Goal: Transaction & Acquisition: Purchase product/service

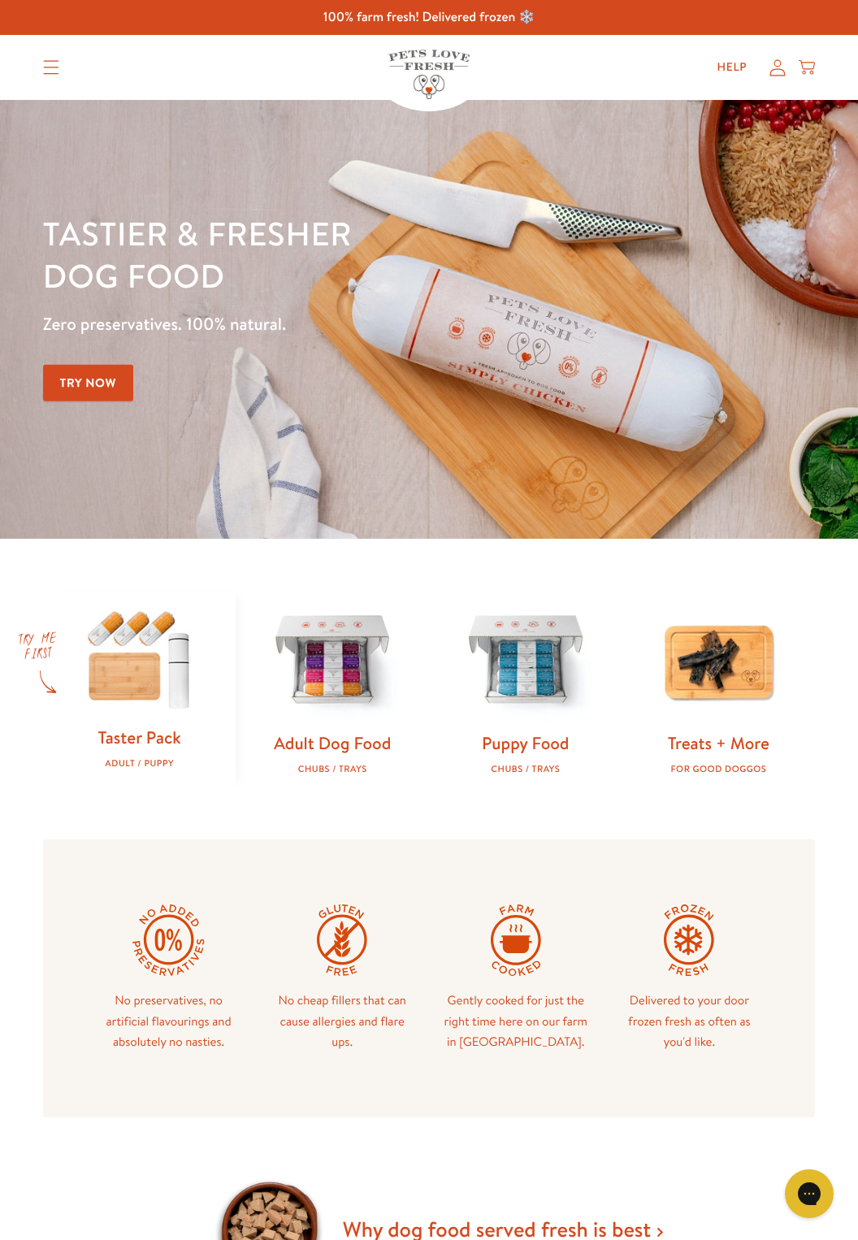
click at [494, 1070] on div "No preservatives, no artificial flavourings and absolutely no nasties. No cheap…" at bounding box center [429, 978] width 772 height 278
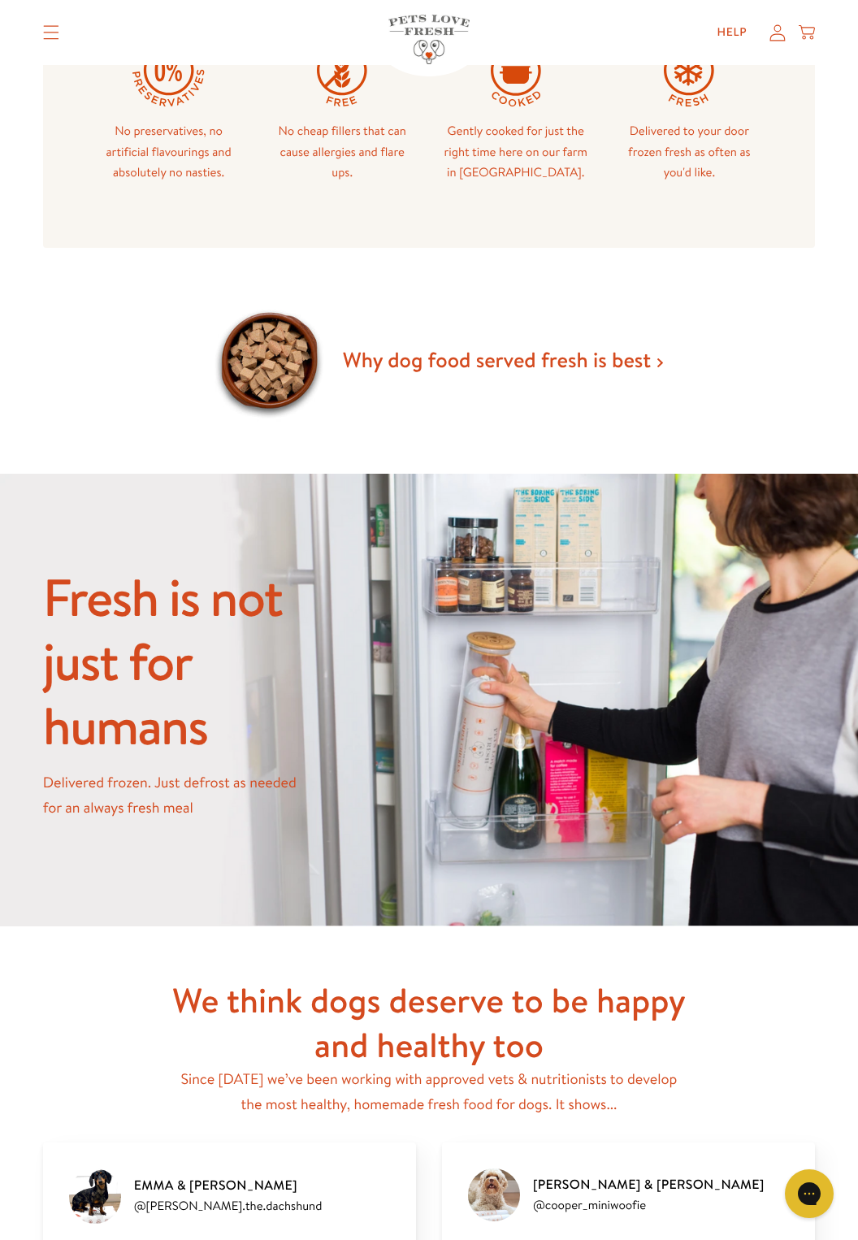
scroll to position [868, 0]
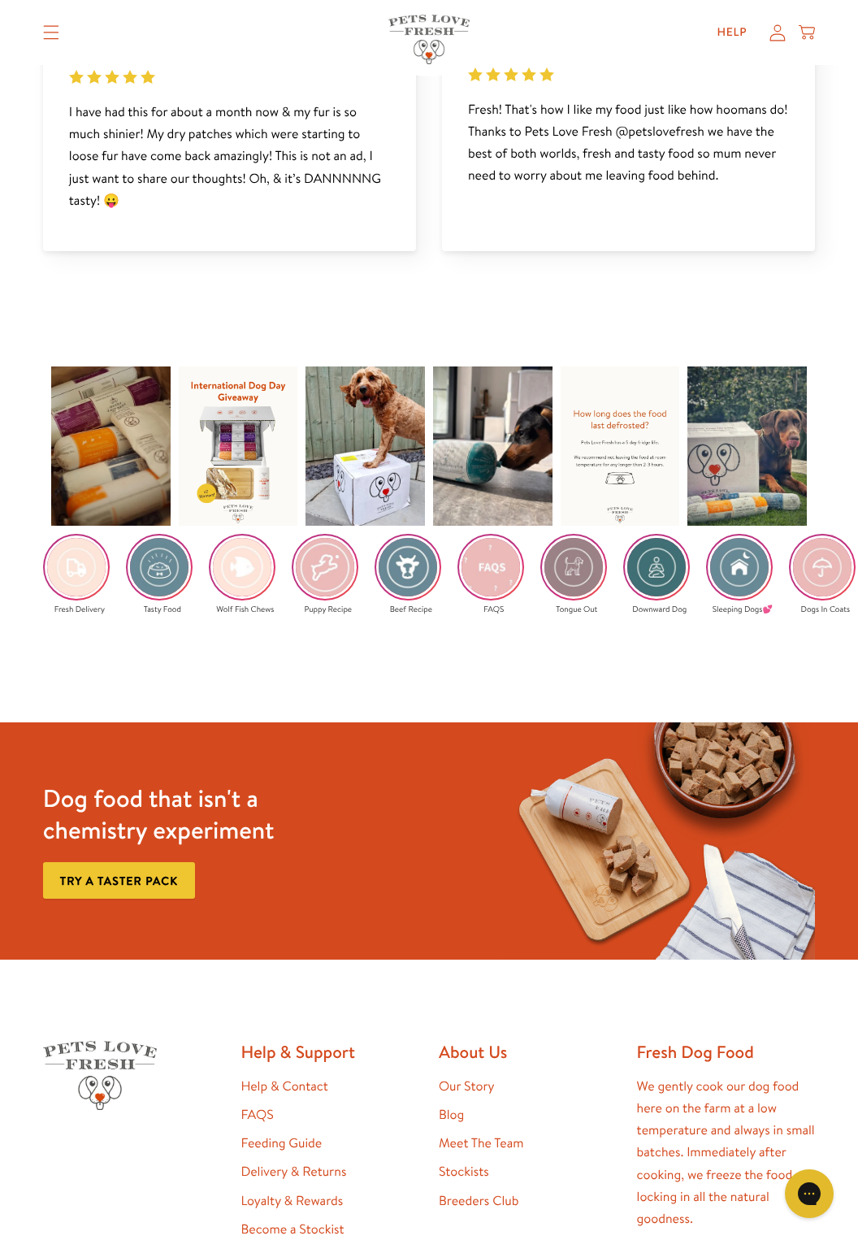
scroll to position [2050, 0]
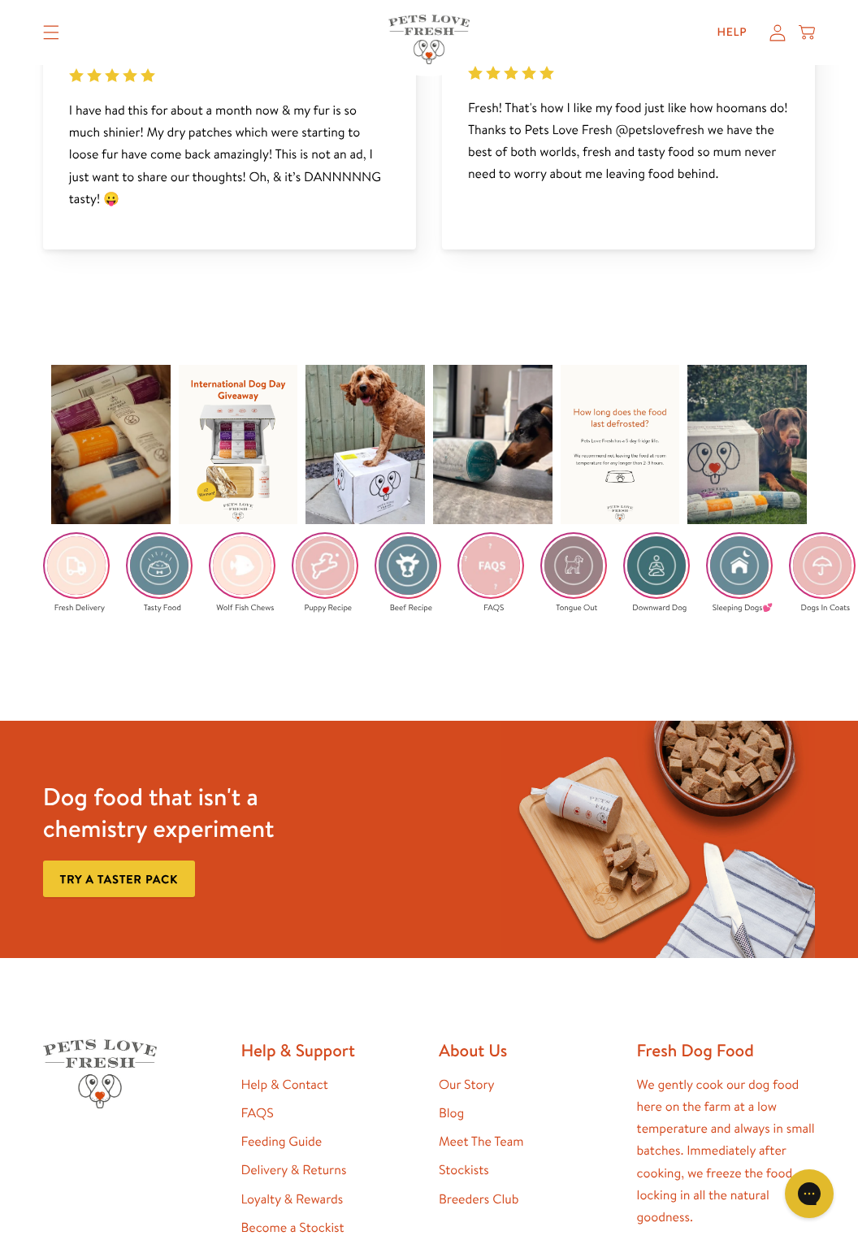
click at [327, 575] on img at bounding box center [324, 565] width 63 height 63
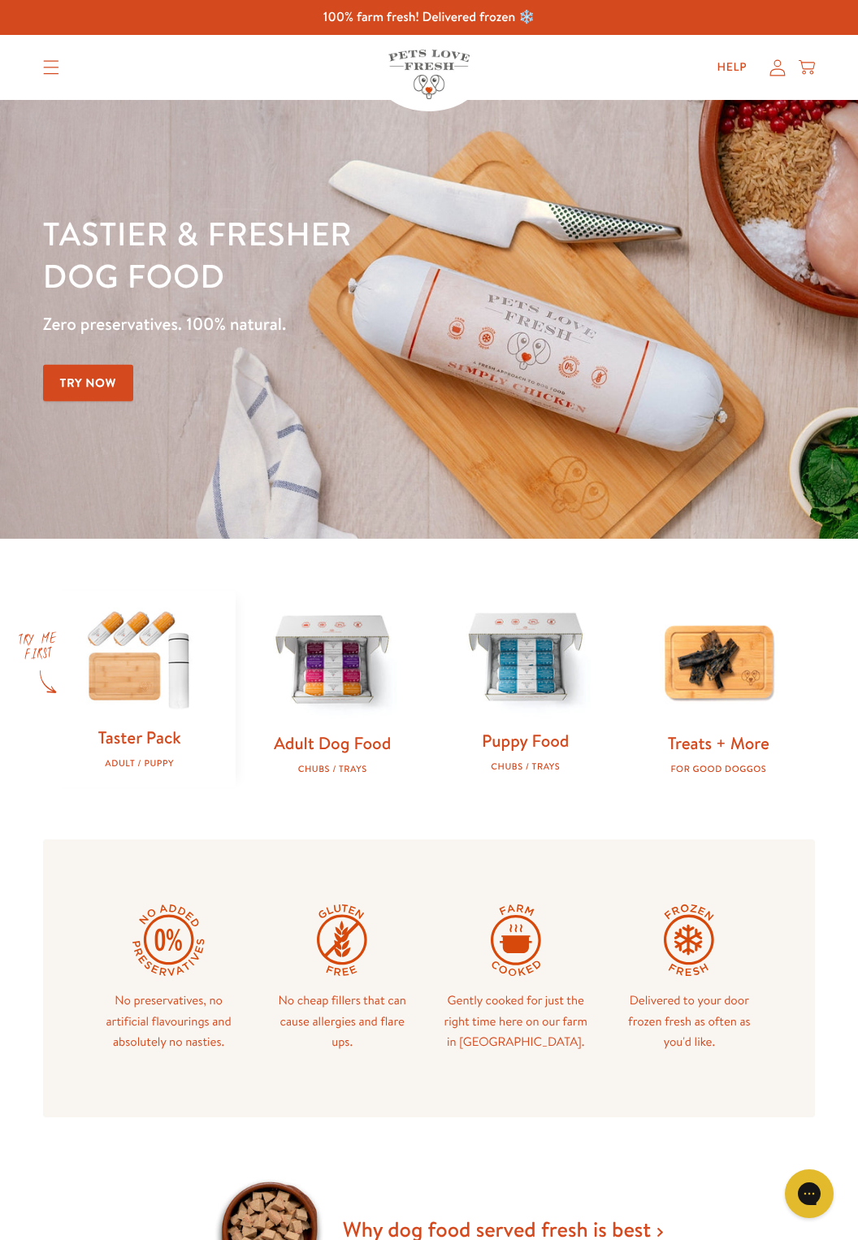
click at [539, 695] on img at bounding box center [525, 658] width 141 height 141
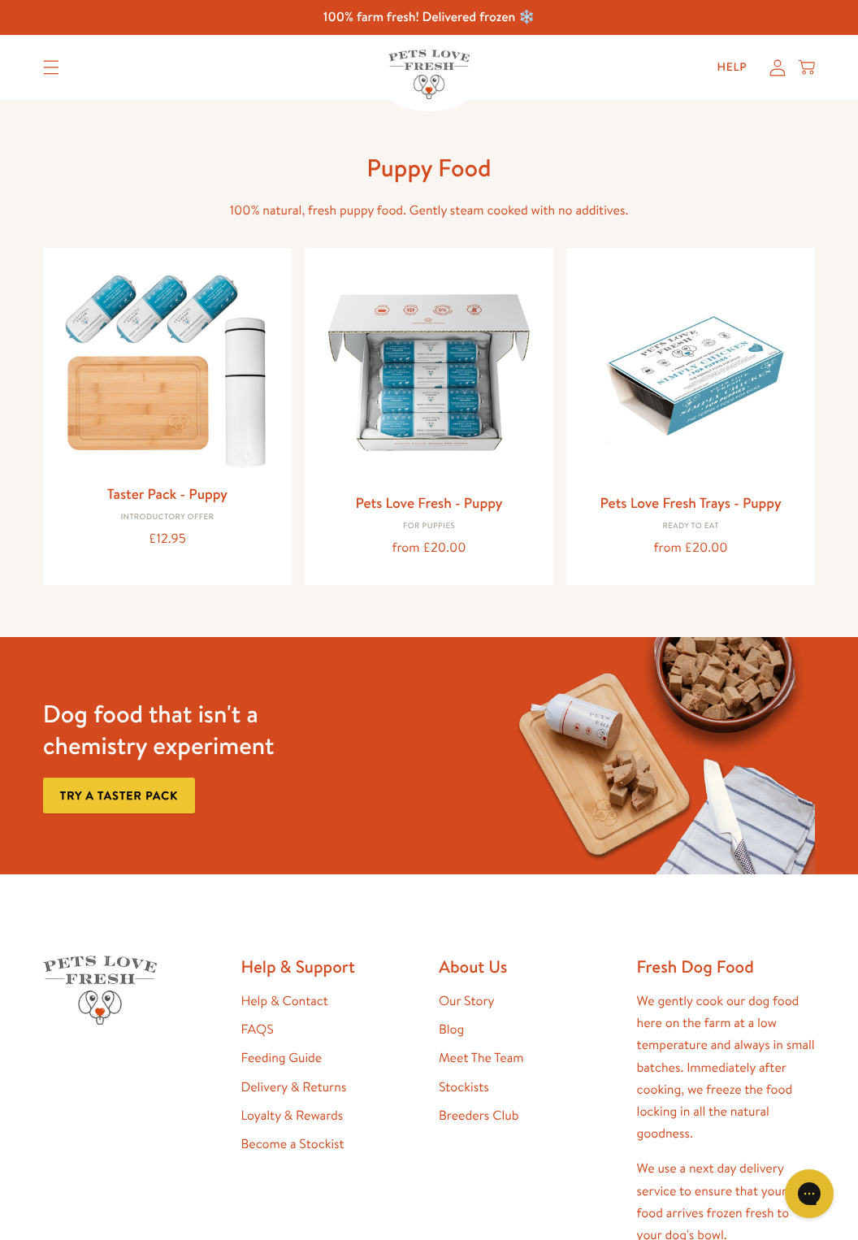
click at [2, 795] on div "Dog food that isn't a chemistry experiment Try a taster pack" at bounding box center [429, 755] width 858 height 237
click at [3, 809] on div "Dog food that isn't a chemistry experiment Try a taster pack" at bounding box center [429, 755] width 858 height 237
click at [2, 799] on div "Dog food that isn't a chemistry experiment Try a taster pack" at bounding box center [429, 755] width 858 height 237
click at [430, 448] on img at bounding box center [429, 369] width 223 height 223
click at [703, 408] on img at bounding box center [690, 369] width 223 height 223
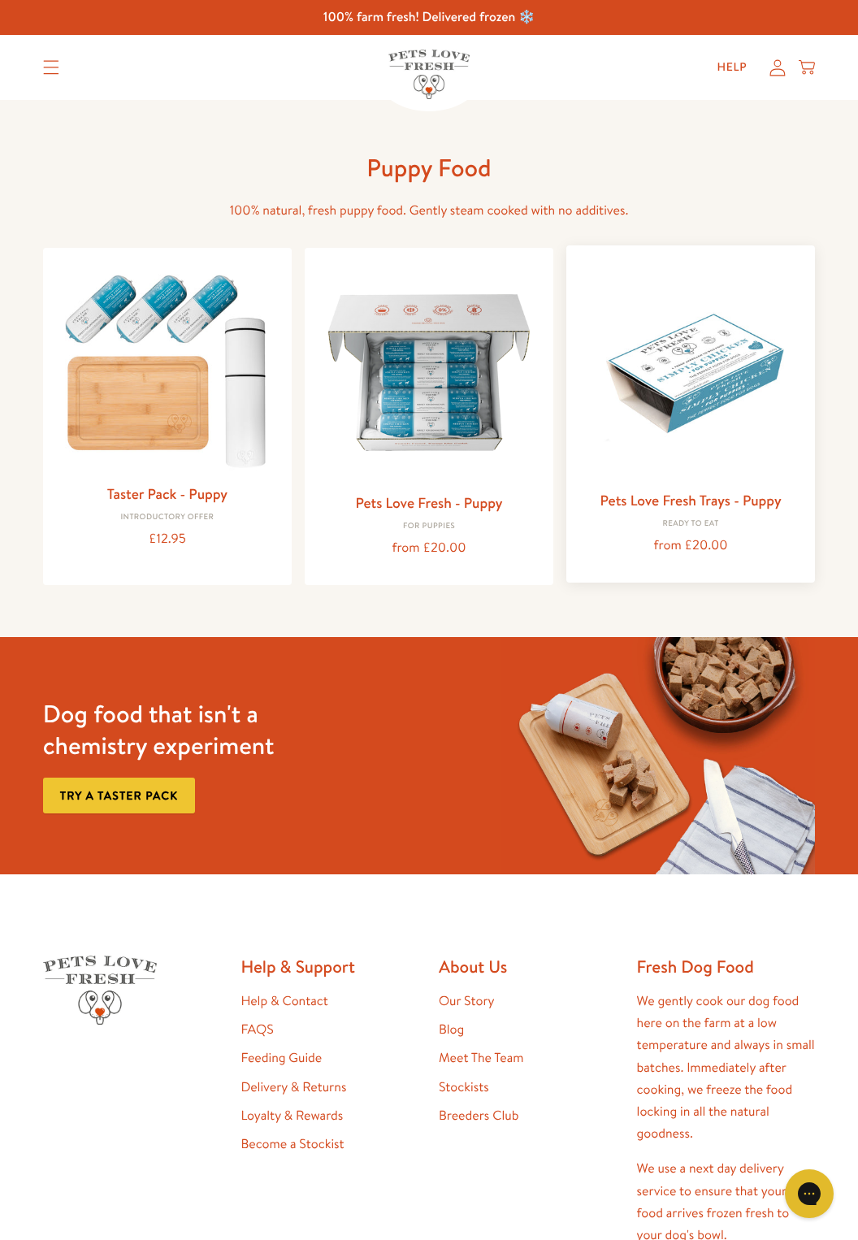
click at [699, 388] on img at bounding box center [690, 369] width 223 height 223
click at [704, 388] on img at bounding box center [690, 369] width 223 height 223
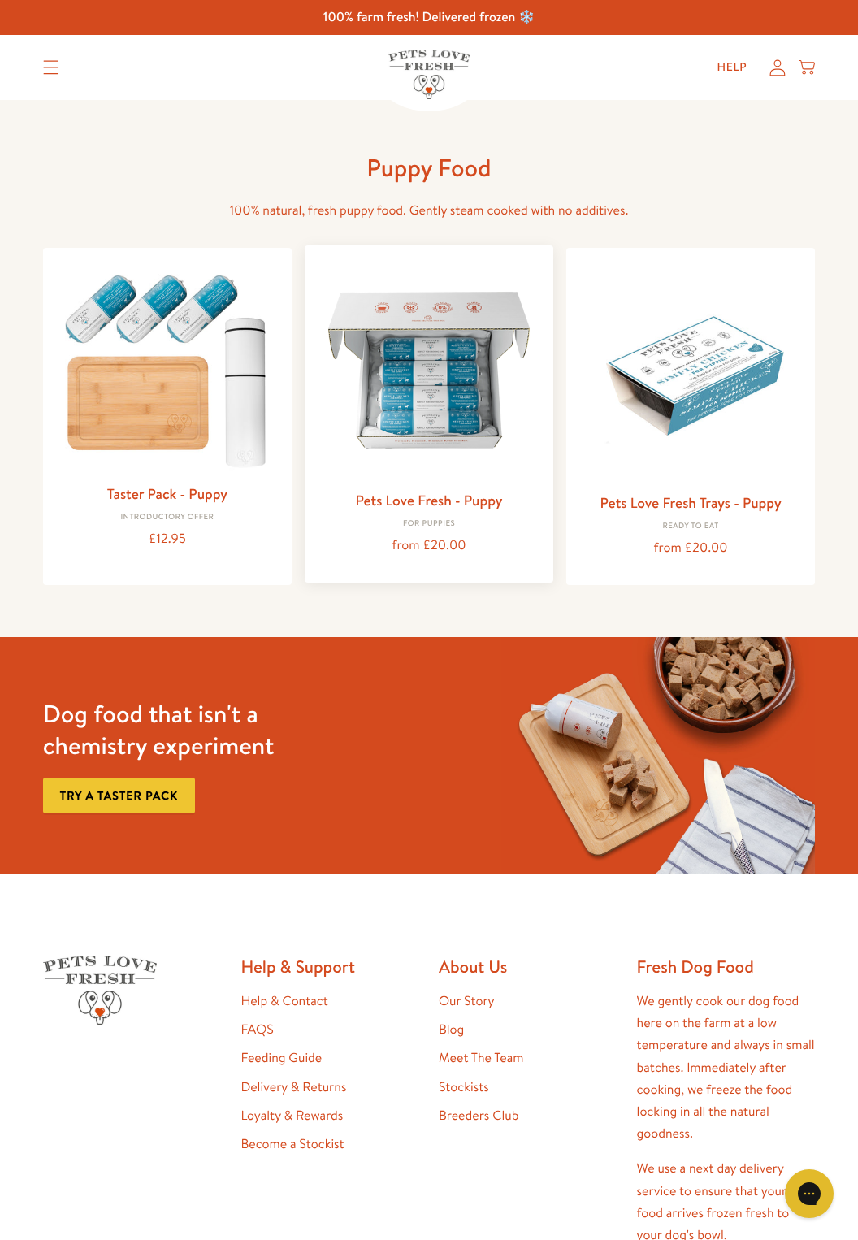
click at [462, 414] on img at bounding box center [429, 369] width 223 height 223
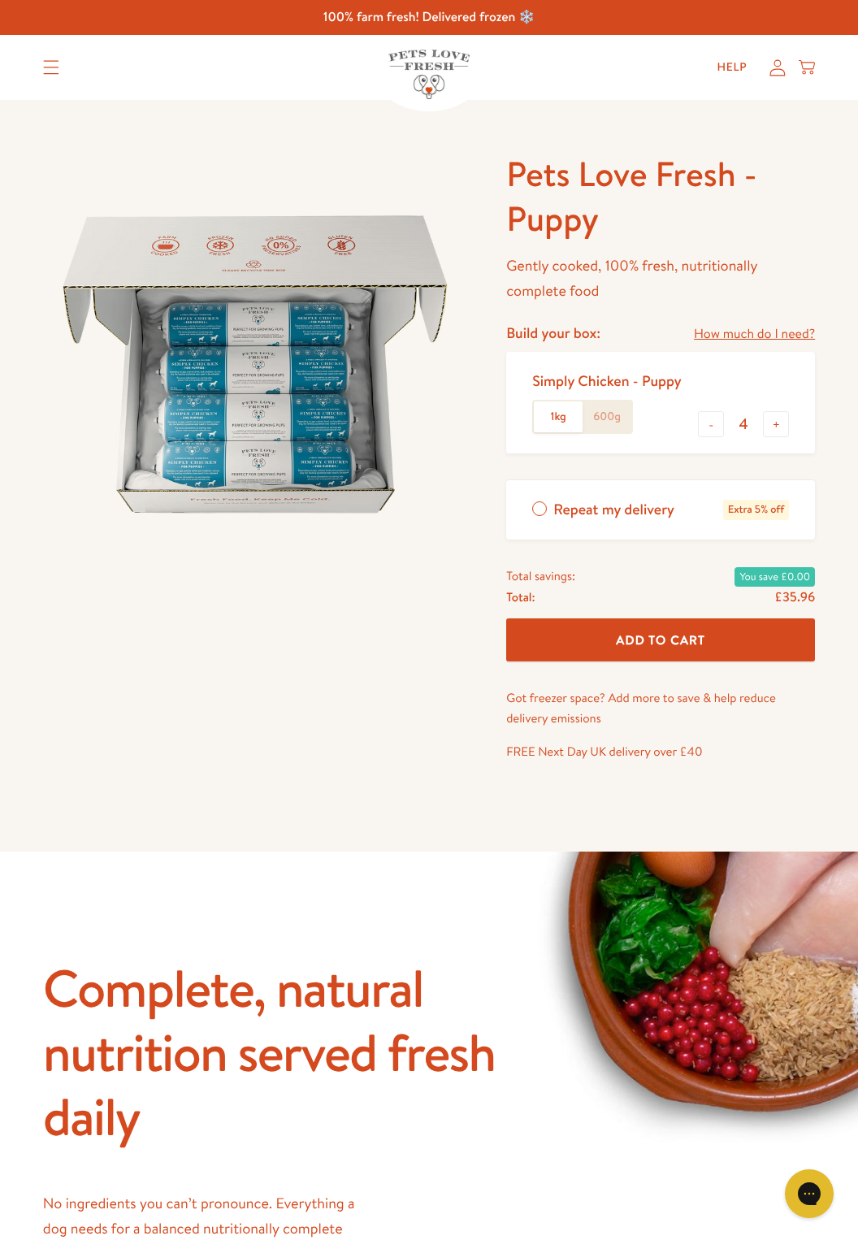
click at [615, 427] on label "600g" at bounding box center [606, 416] width 49 height 31
click at [0, 0] on input "600g" at bounding box center [0, 0] width 0 height 0
click at [553, 420] on label "1kg" at bounding box center [558, 416] width 49 height 31
click at [0, 0] on input "1kg" at bounding box center [0, 0] width 0 height 0
click at [613, 423] on label "600g" at bounding box center [606, 416] width 49 height 31
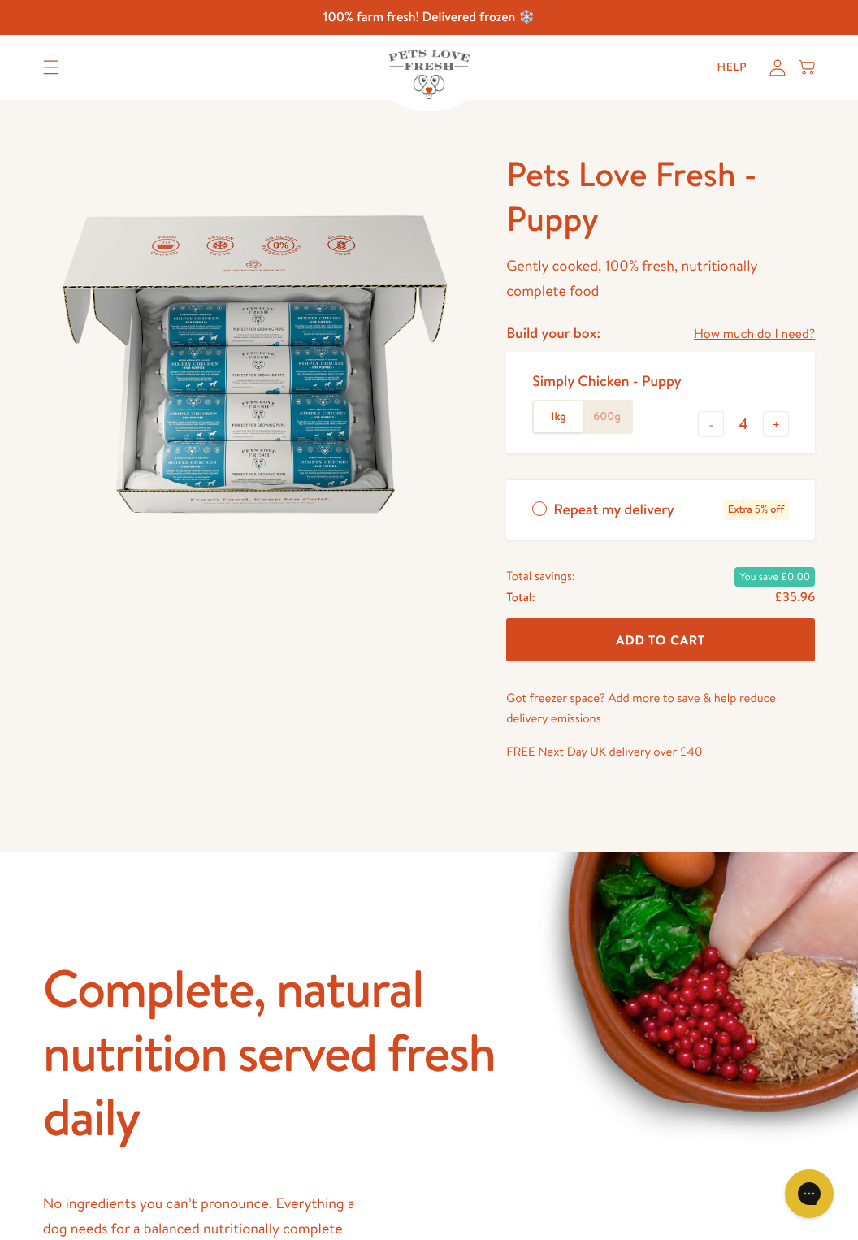
click at [0, 0] on input "600g" at bounding box center [0, 0] width 0 height 0
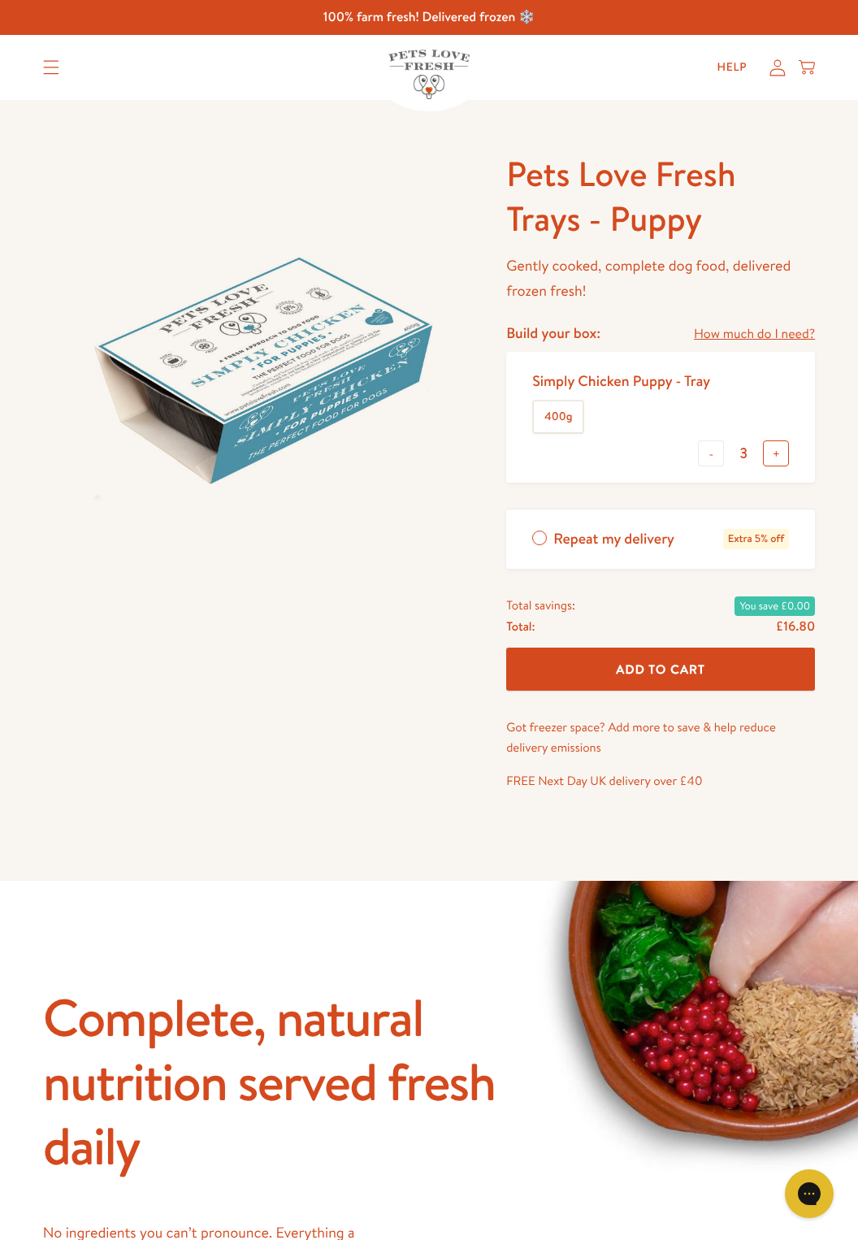
click at [779, 456] on button "+" at bounding box center [776, 453] width 26 height 26
type input "4"
click at [754, 336] on link "How much do I need?" at bounding box center [754, 334] width 121 height 22
click at [780, 784] on p "FREE Next Day UK delivery over £40" at bounding box center [660, 780] width 309 height 21
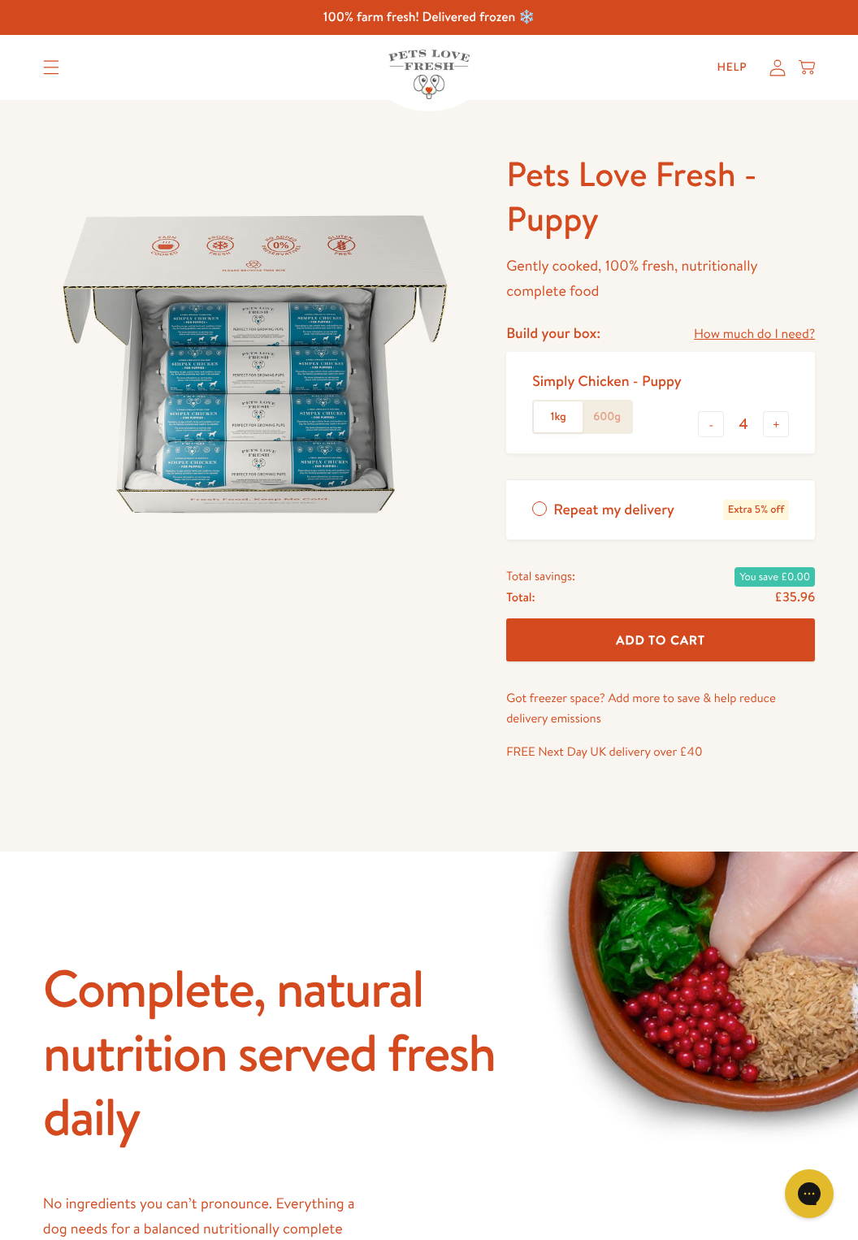
click at [607, 417] on label "600g" at bounding box center [606, 416] width 49 height 31
click at [0, 0] on input "600g" at bounding box center [0, 0] width 0 height 0
click at [682, 642] on span "Add To Cart" at bounding box center [660, 639] width 89 height 17
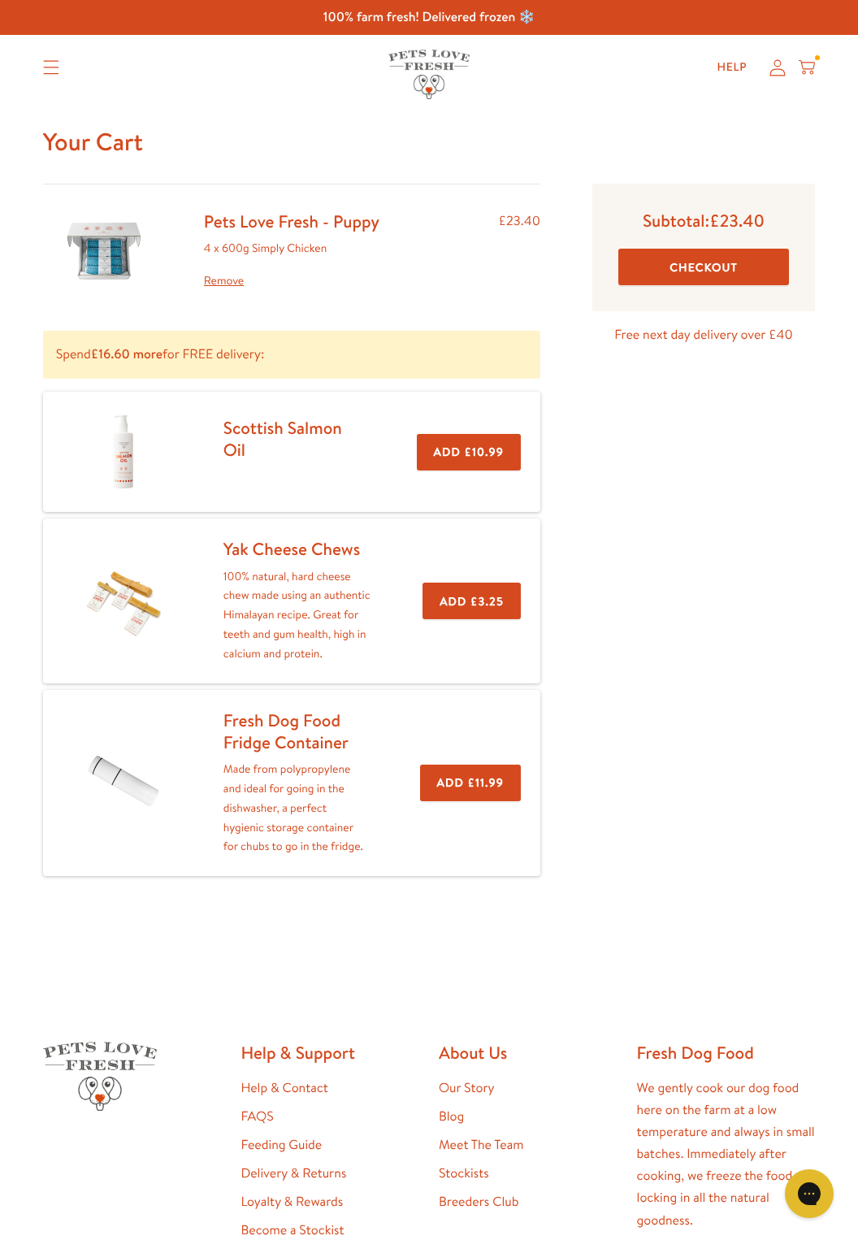
click at [715, 271] on button "Checkout" at bounding box center [703, 267] width 171 height 37
click at [228, 280] on link "Remove" at bounding box center [291, 280] width 175 height 19
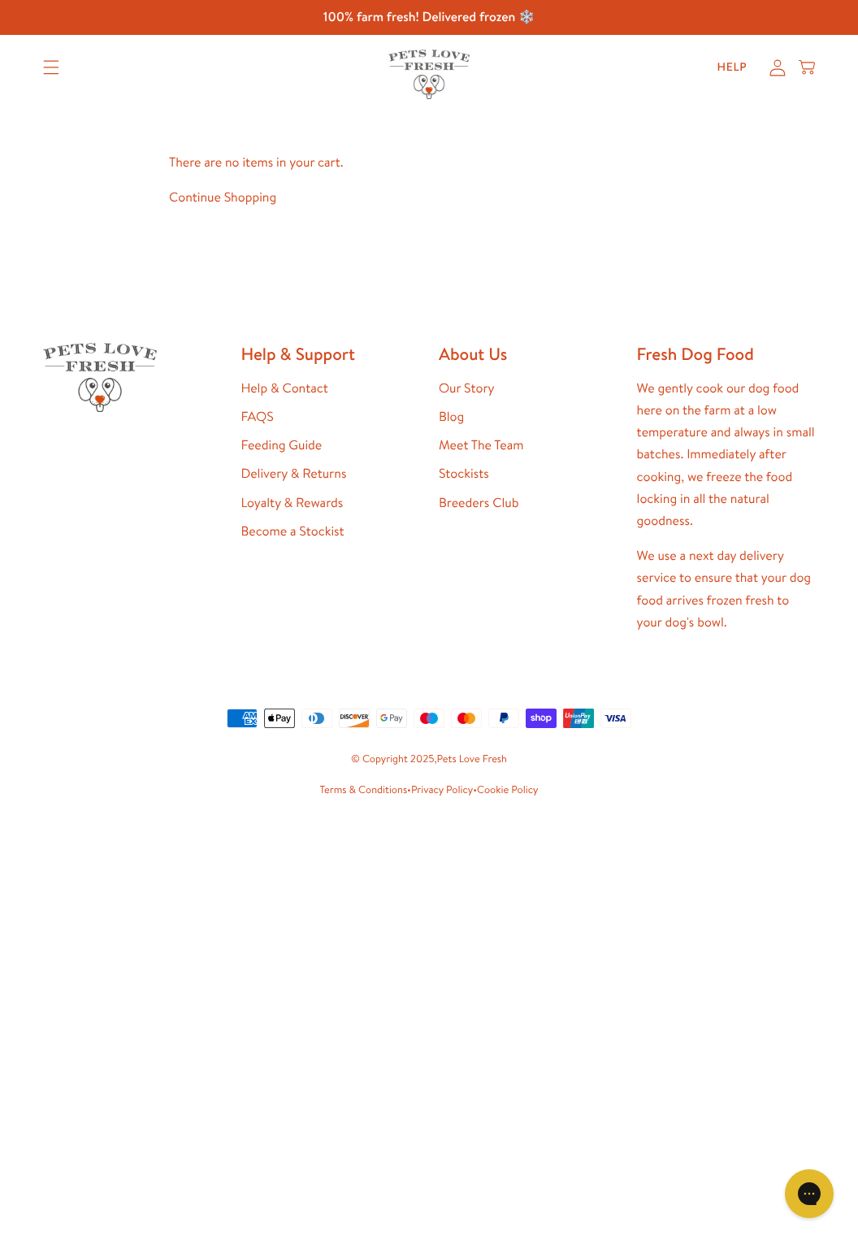
click at [235, 203] on link "Continue Shopping" at bounding box center [222, 197] width 107 height 18
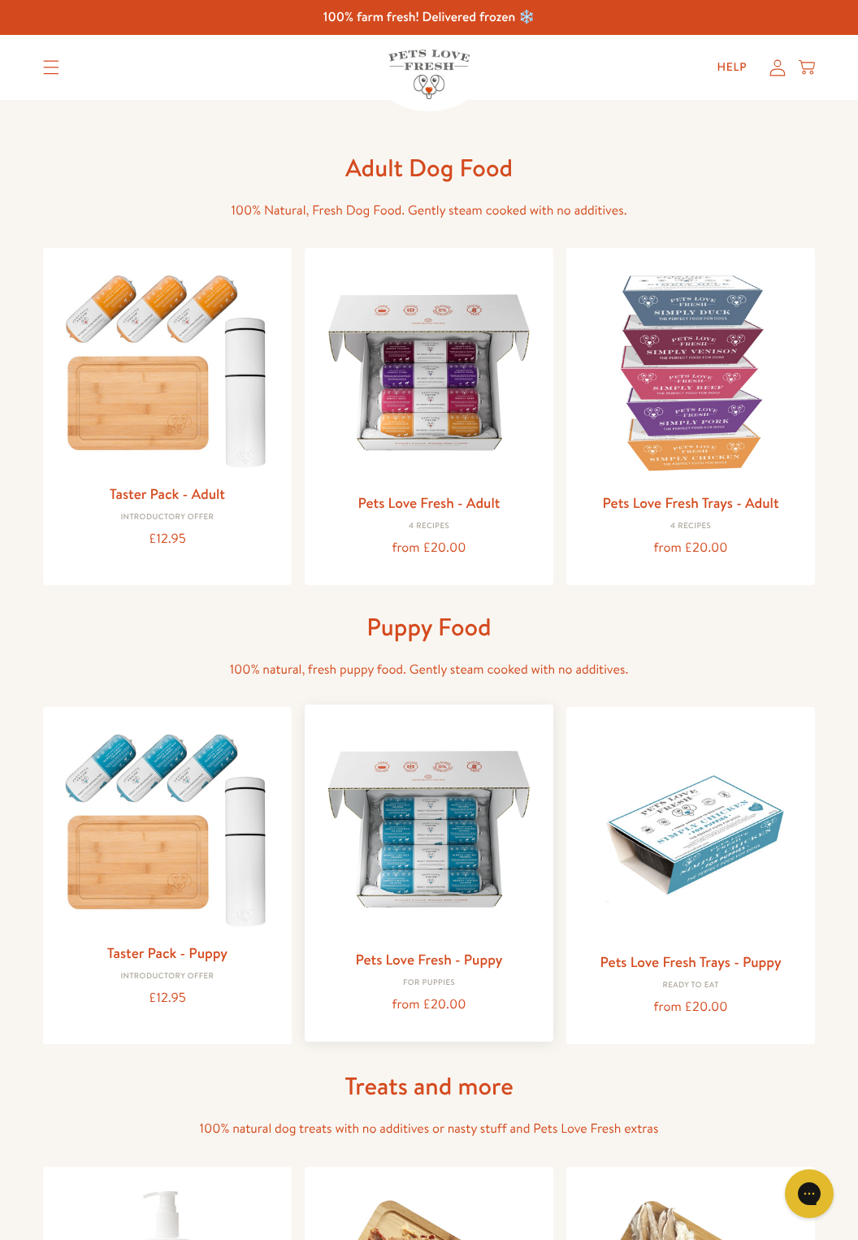
click at [459, 868] on img at bounding box center [429, 828] width 223 height 223
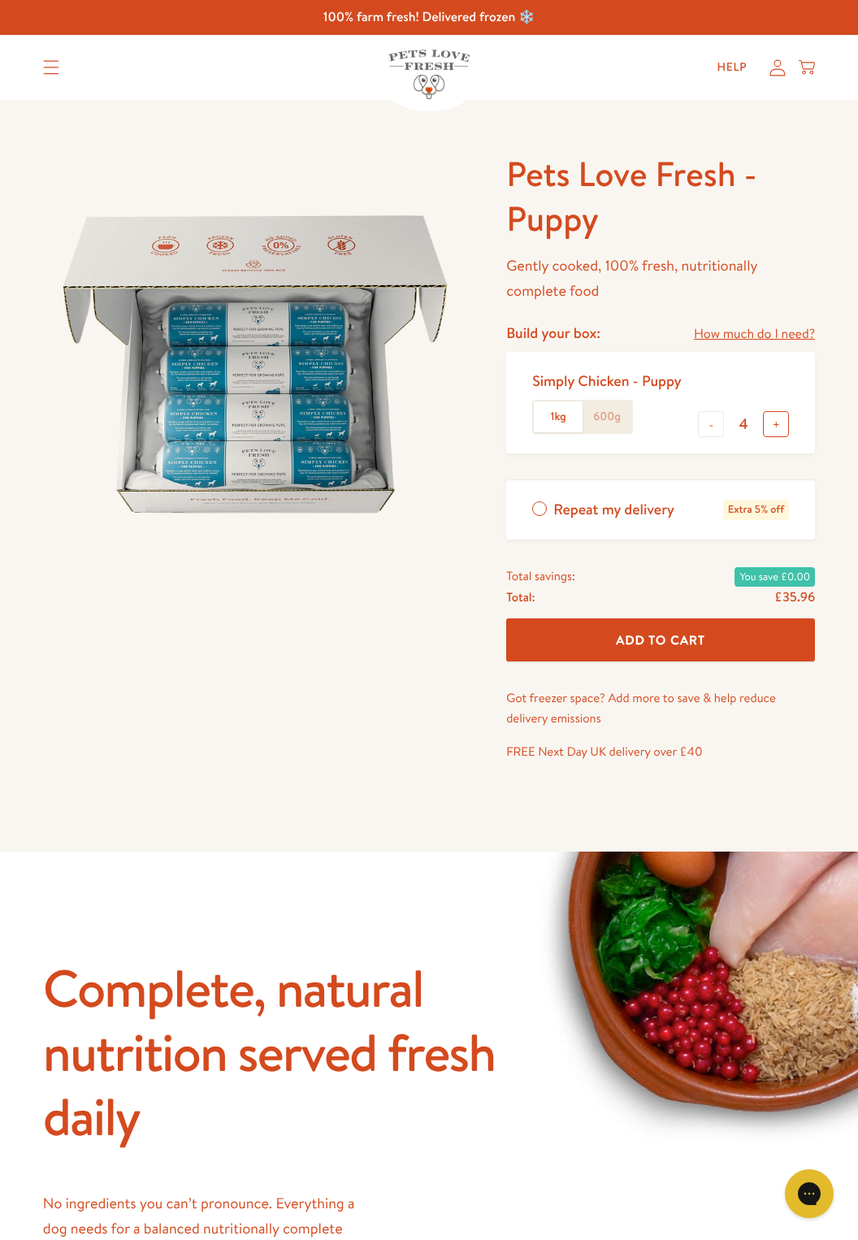
click at [773, 430] on button "+" at bounding box center [776, 424] width 26 height 26
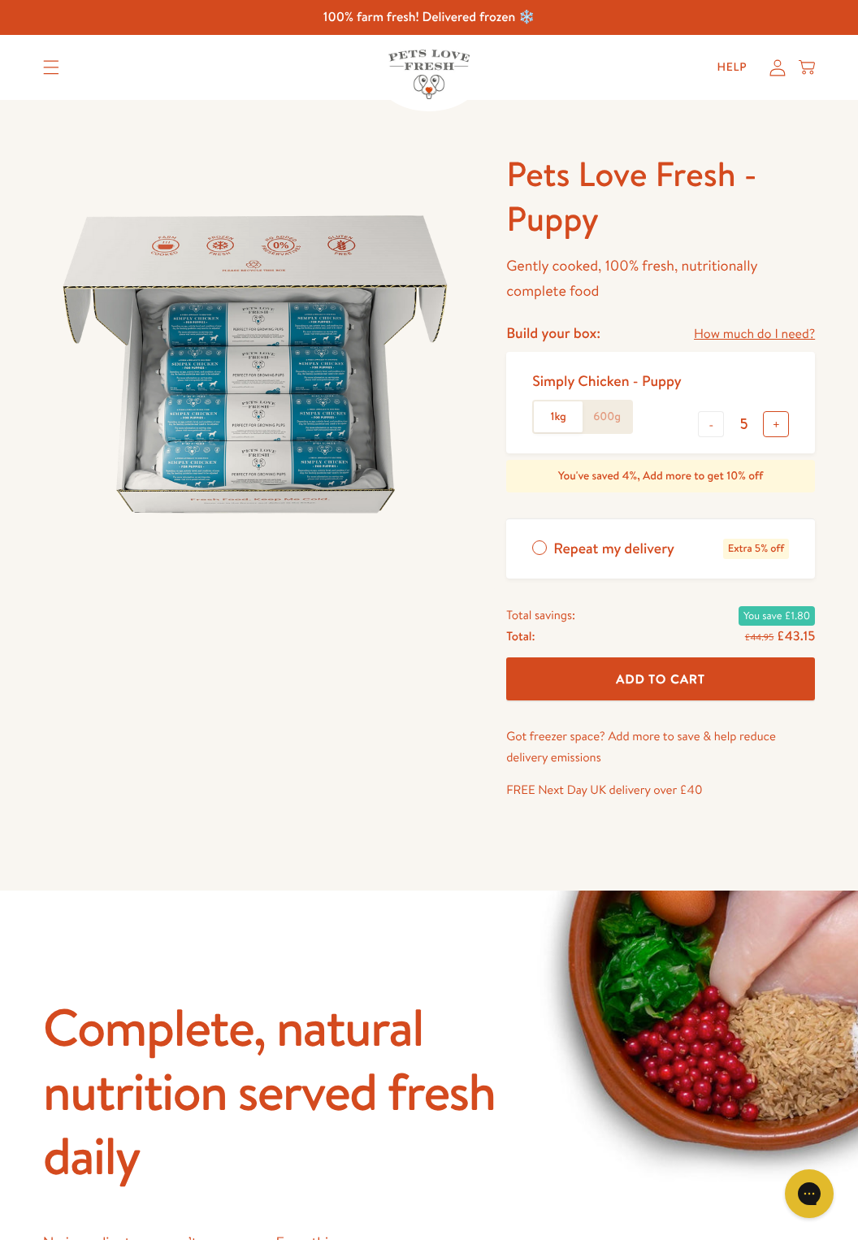
click at [774, 432] on button "+" at bounding box center [776, 424] width 26 height 26
click at [776, 430] on button "+" at bounding box center [776, 424] width 26 height 26
click at [777, 427] on button "+" at bounding box center [776, 424] width 26 height 26
type input "8"
click at [606, 417] on label "600g" at bounding box center [606, 416] width 49 height 31
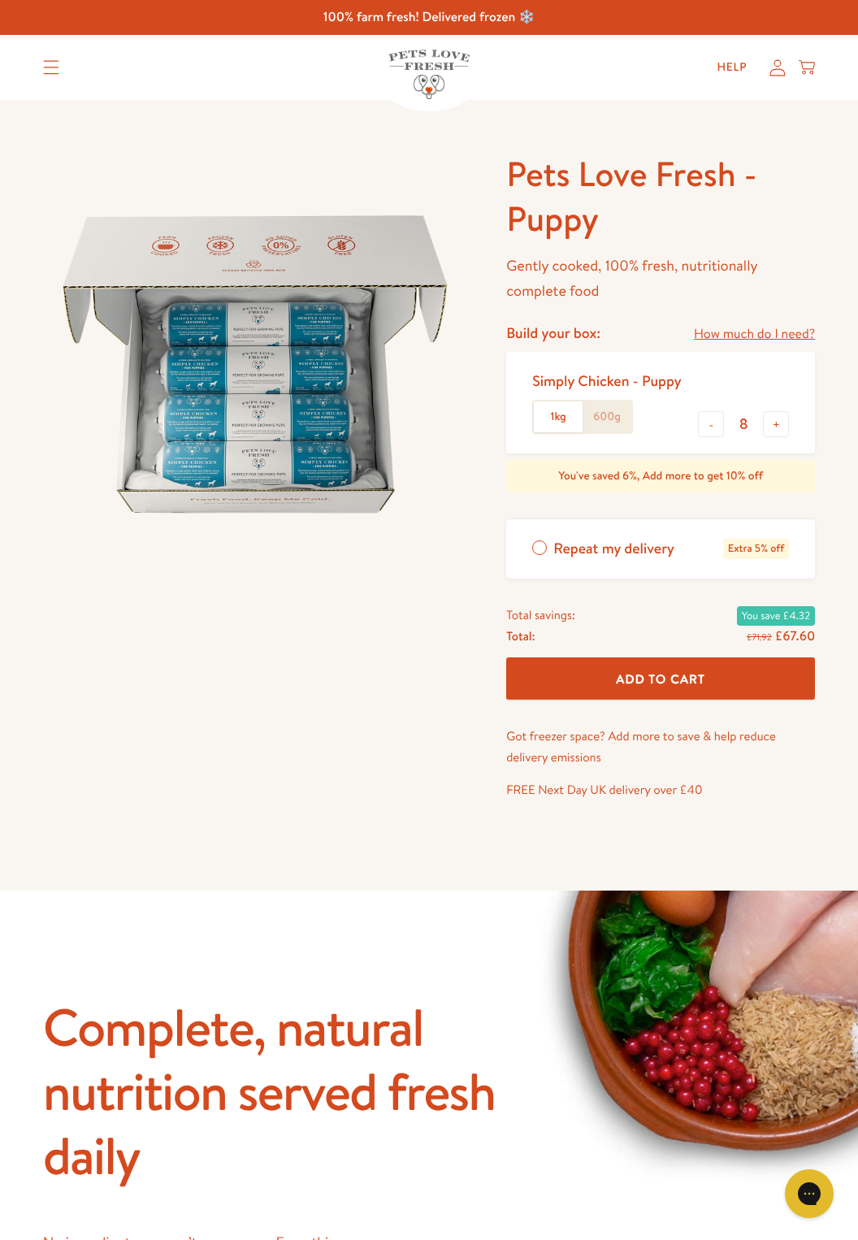
click at [0, 0] on input "600g" at bounding box center [0, 0] width 0 height 0
click at [691, 678] on span "Add To Cart" at bounding box center [660, 678] width 89 height 17
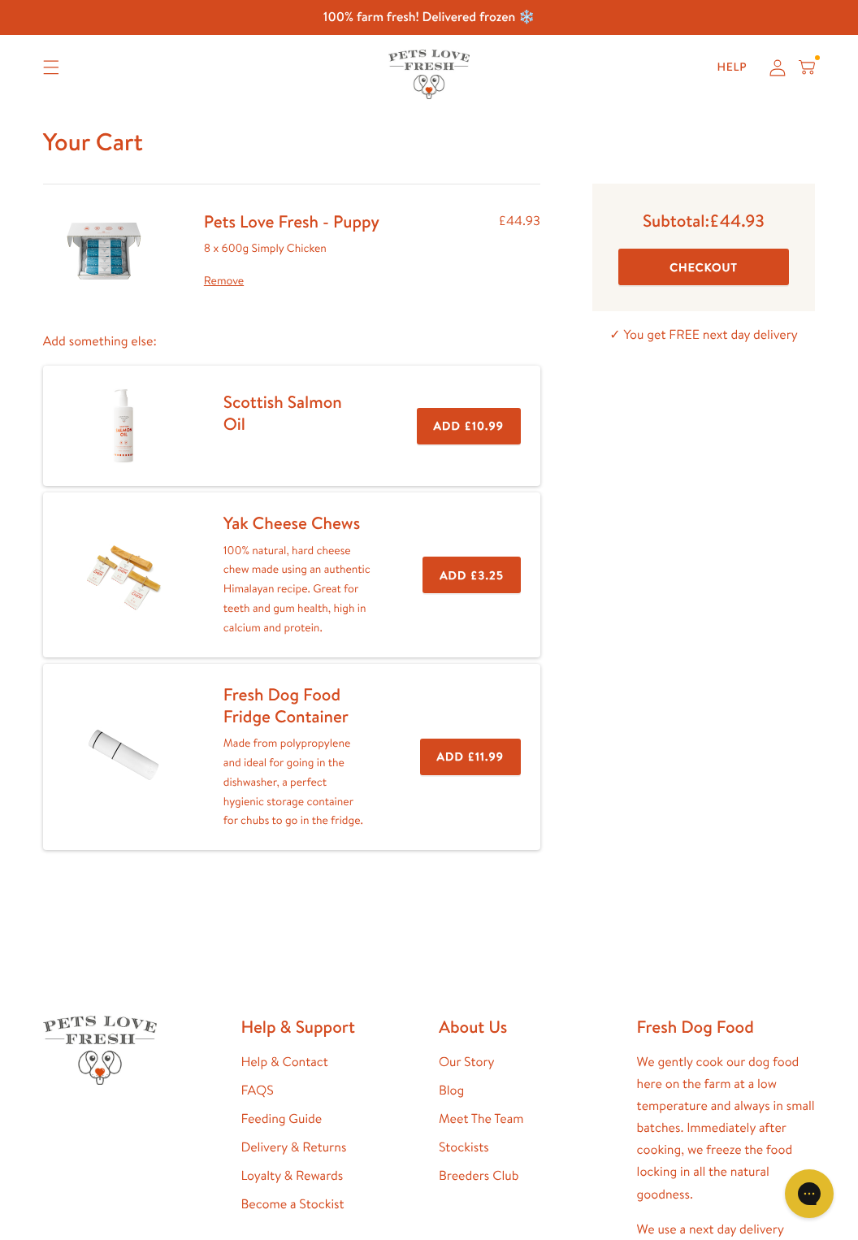
click at [717, 272] on button "Checkout" at bounding box center [703, 267] width 171 height 37
